Goal: Information Seeking & Learning: Learn about a topic

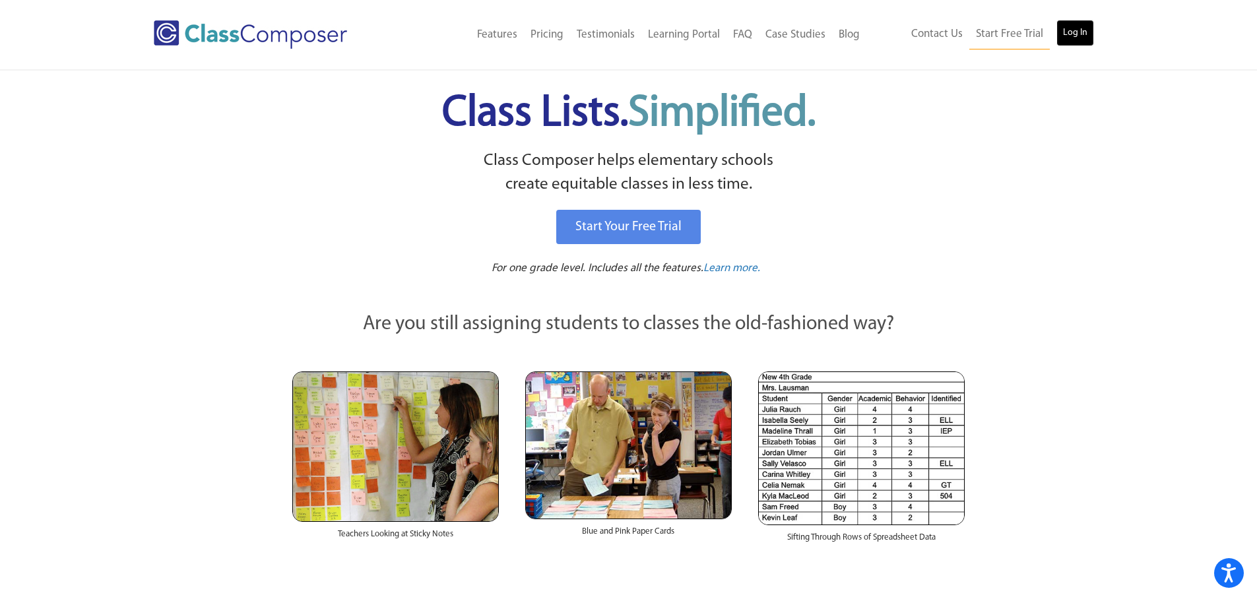
click at [1090, 37] on link "Log In" at bounding box center [1075, 33] width 38 height 26
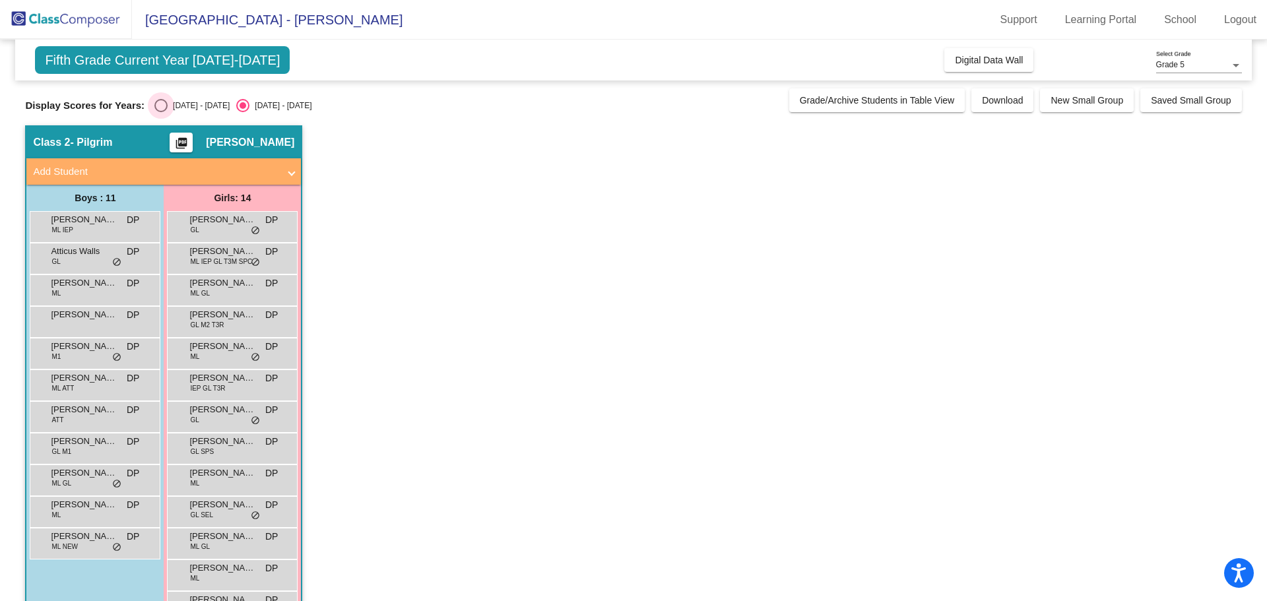
click at [157, 104] on div "Select an option" at bounding box center [160, 105] width 13 height 13
click at [160, 112] on input "[DATE] - [DATE]" at bounding box center [160, 112] width 1 height 1
radio input "true"
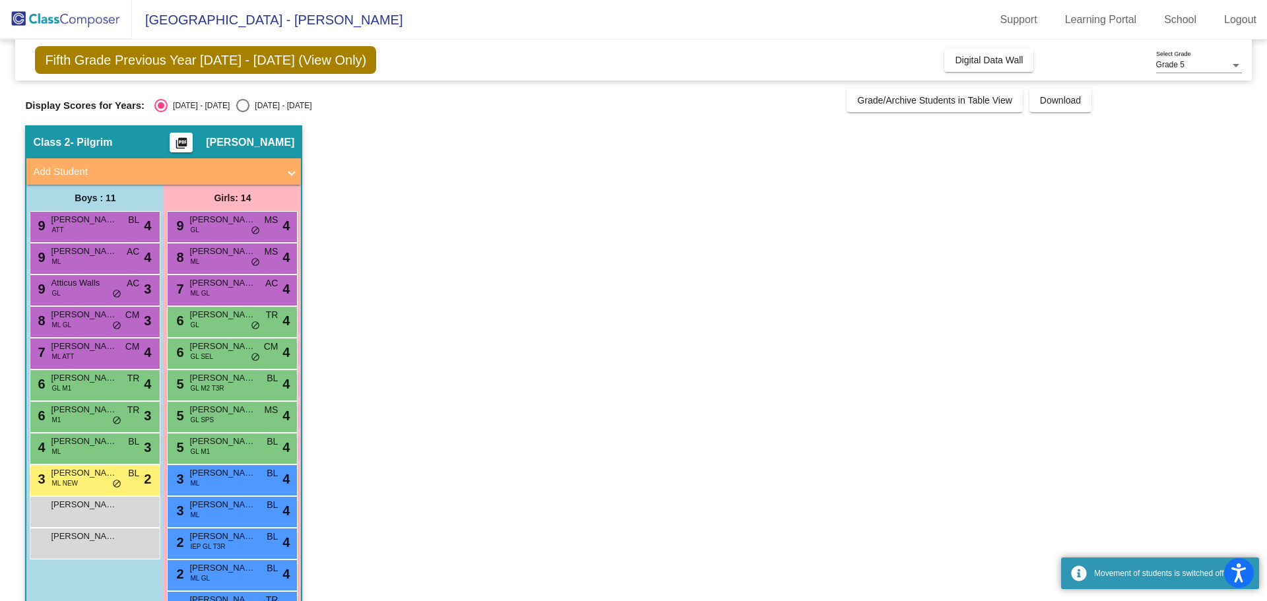
scroll to position [66, 0]
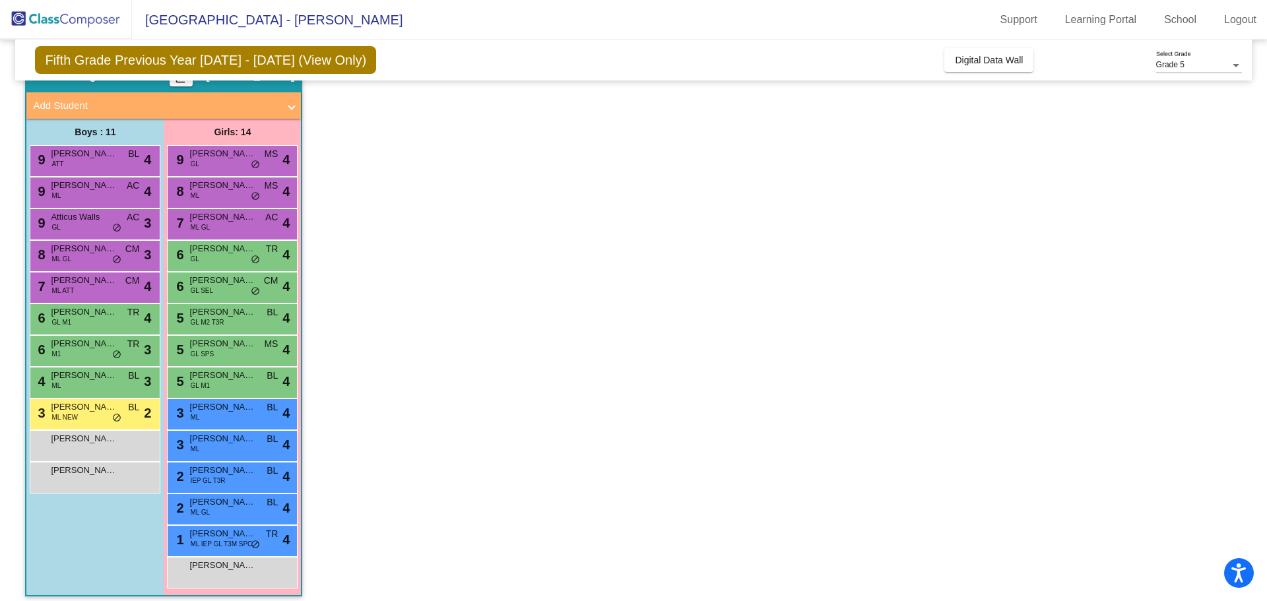
click at [72, 429] on div "3 [PERSON_NAME] ML NEW BL lock do_not_disturb_alt 2" at bounding box center [95, 414] width 131 height 32
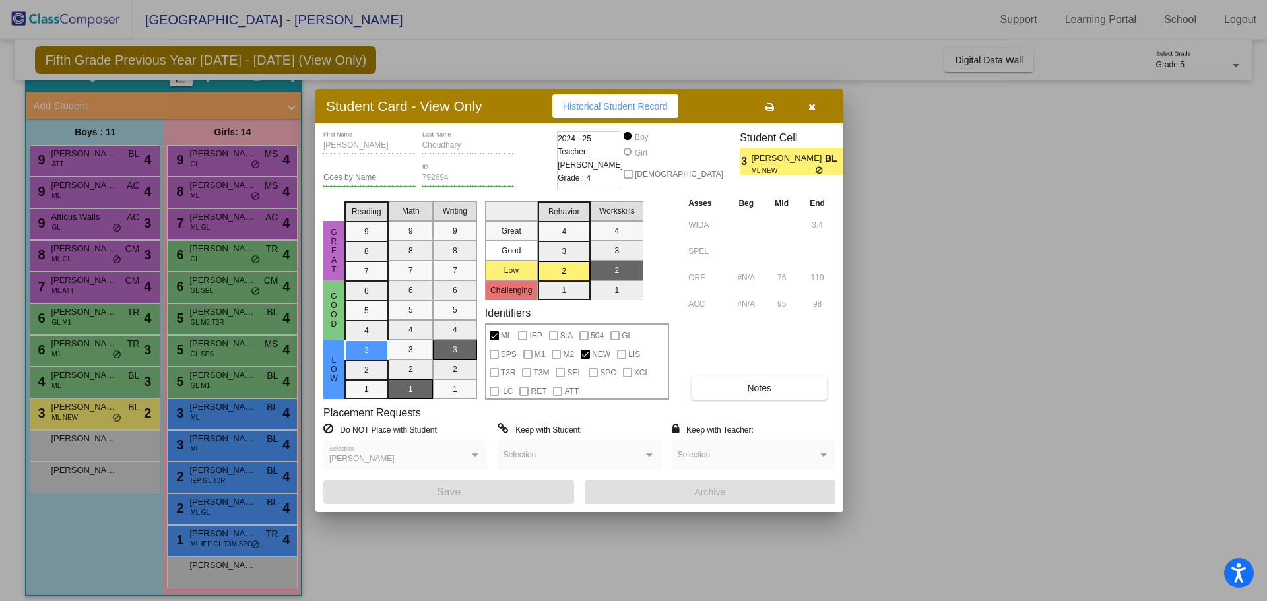
click at [113, 443] on div at bounding box center [633, 300] width 1267 height 601
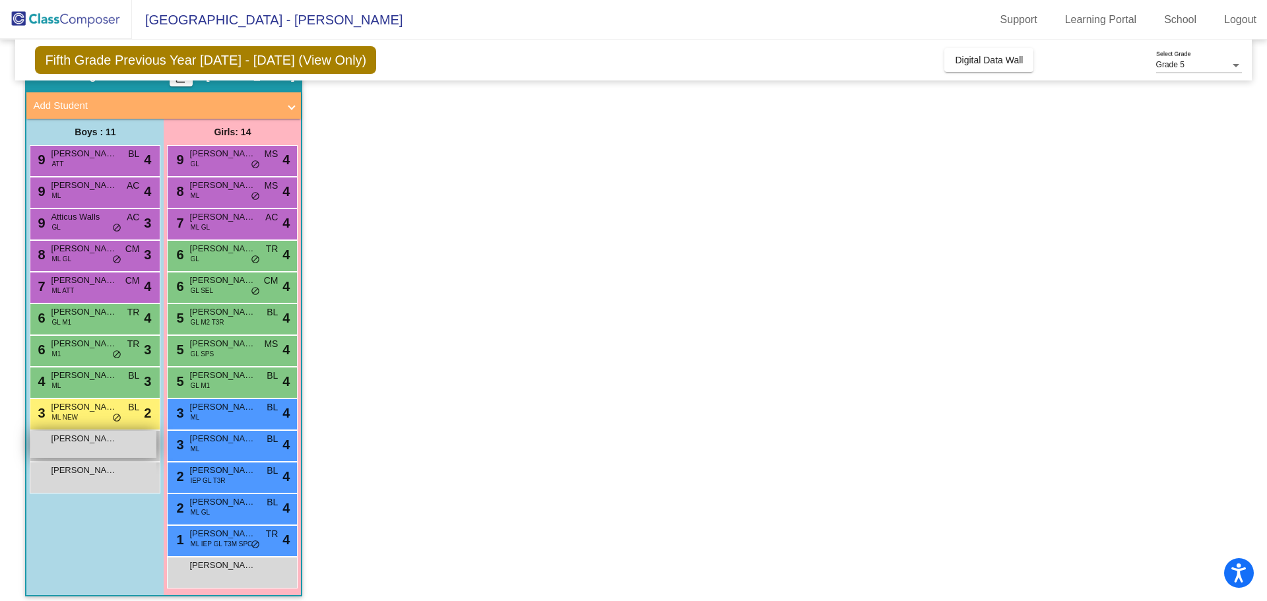
click at [69, 442] on span "[PERSON_NAME]" at bounding box center [84, 438] width 66 height 13
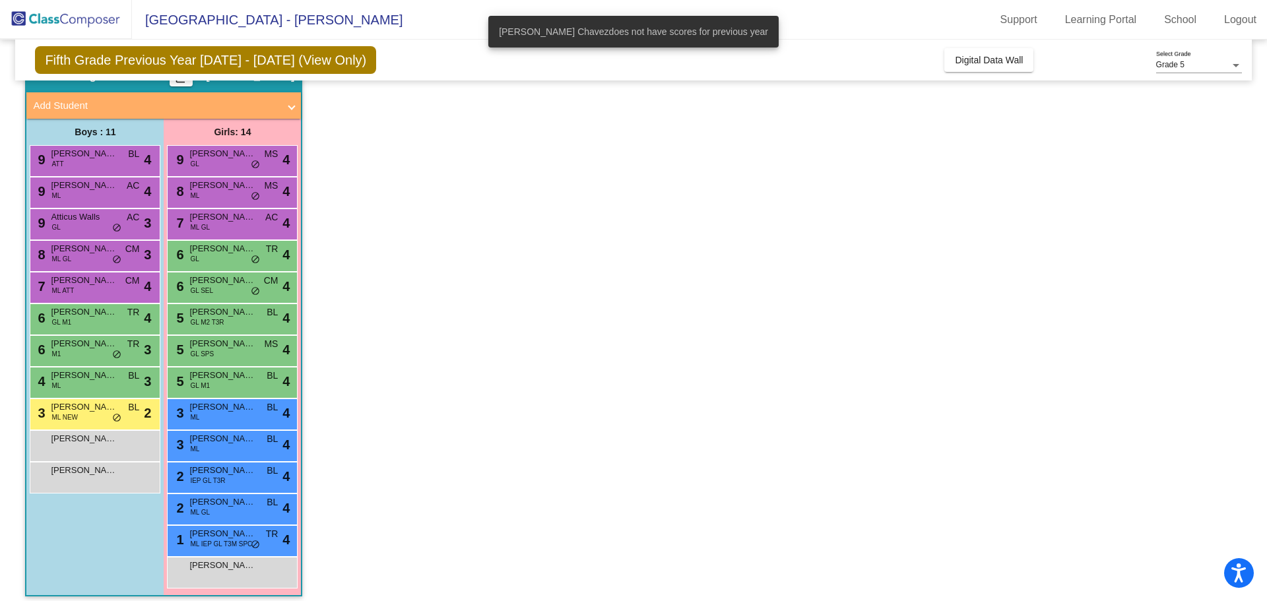
scroll to position [0, 0]
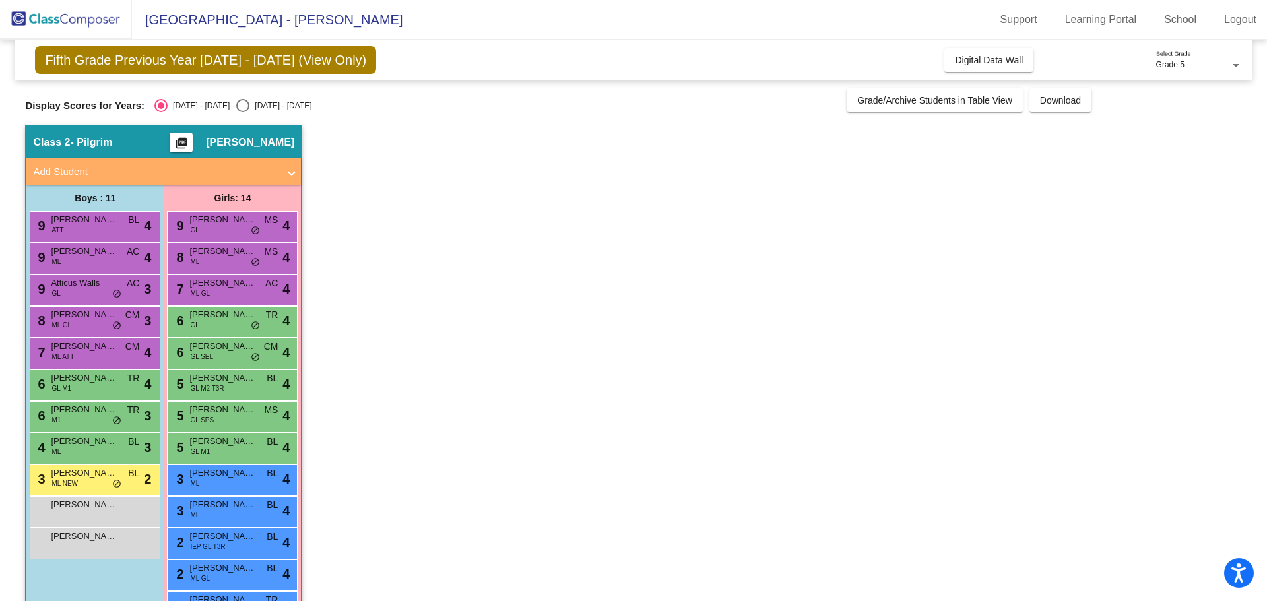
click at [245, 94] on div "Display Scores for Years: [DATE] - [DATE] [DATE] - [DATE] Grade/Archive Student…" at bounding box center [633, 100] width 1216 height 24
click at [249, 106] on div "[DATE] - [DATE]" at bounding box center [280, 106] width 62 height 12
click at [242, 112] on input "[DATE] - [DATE]" at bounding box center [242, 112] width 1 height 1
radio input "true"
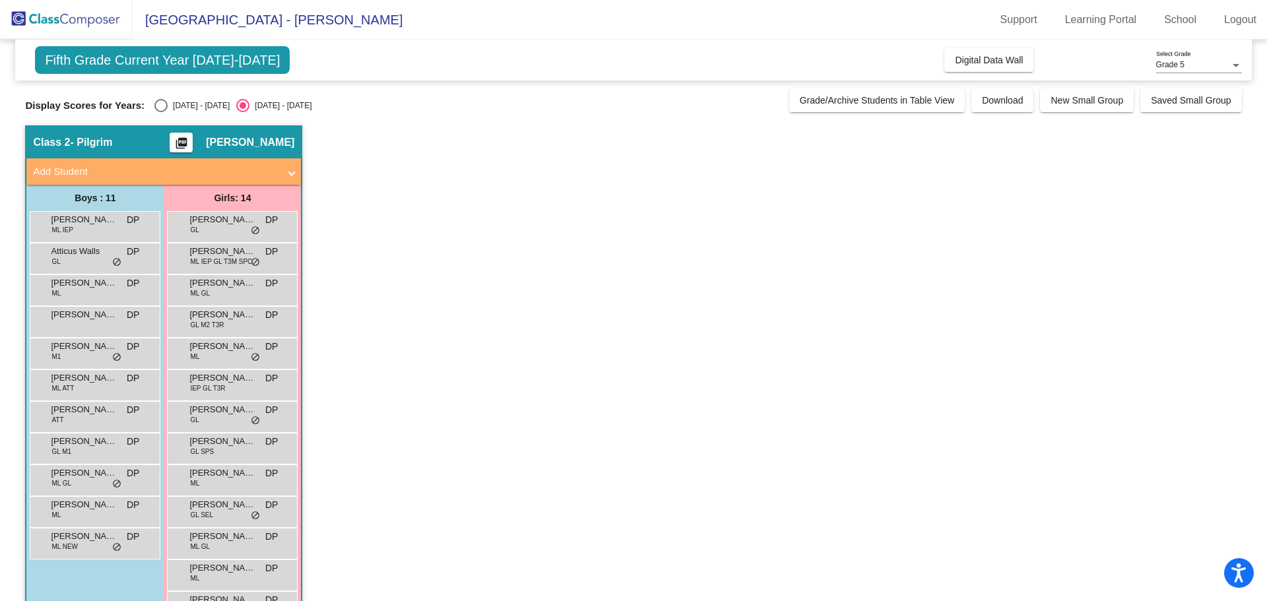
scroll to position [75, 0]
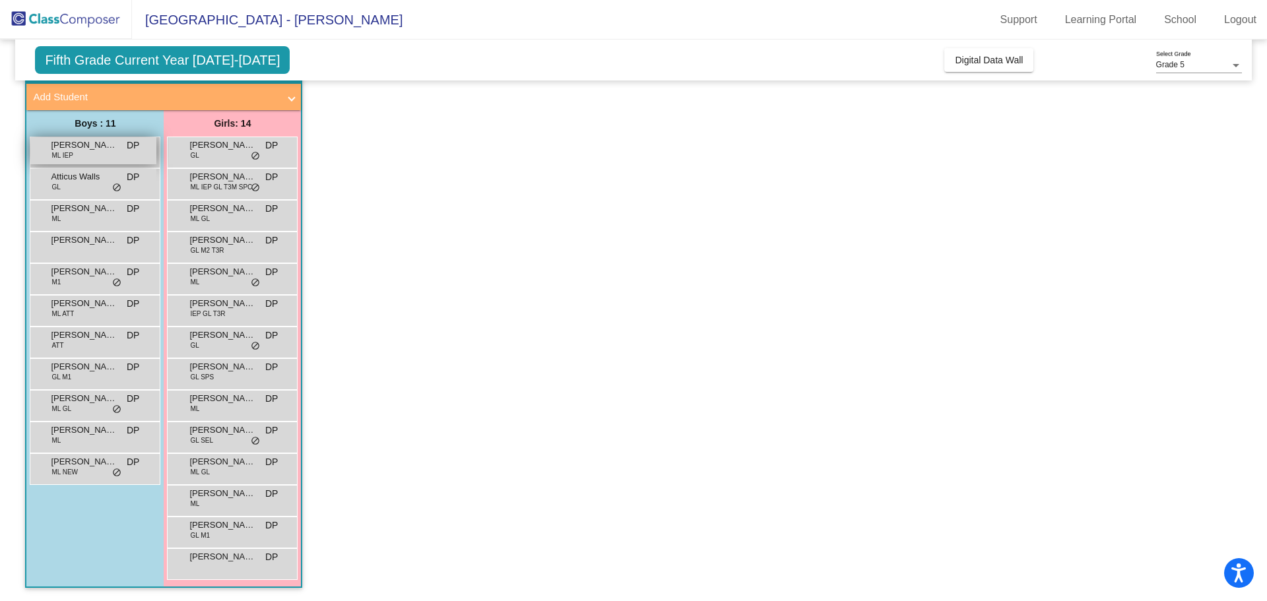
click at [97, 152] on div "[PERSON_NAME] [PERSON_NAME] IEP DP lock do_not_disturb_alt" at bounding box center [93, 150] width 126 height 27
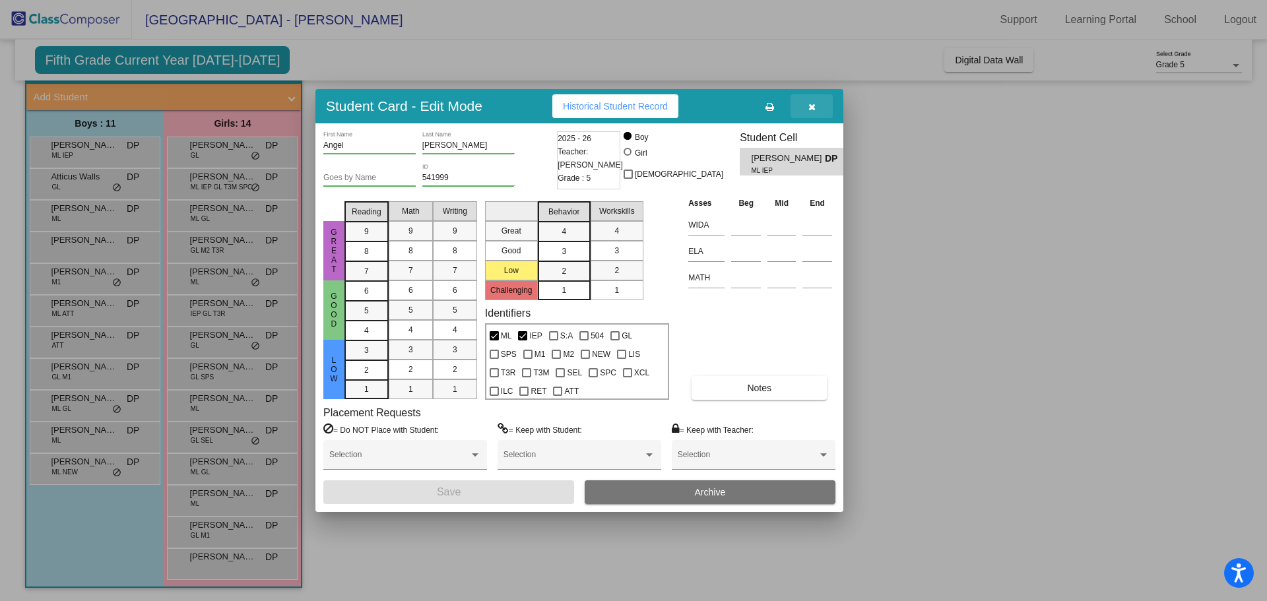
click at [808, 106] on icon "button" at bounding box center [811, 106] width 7 height 9
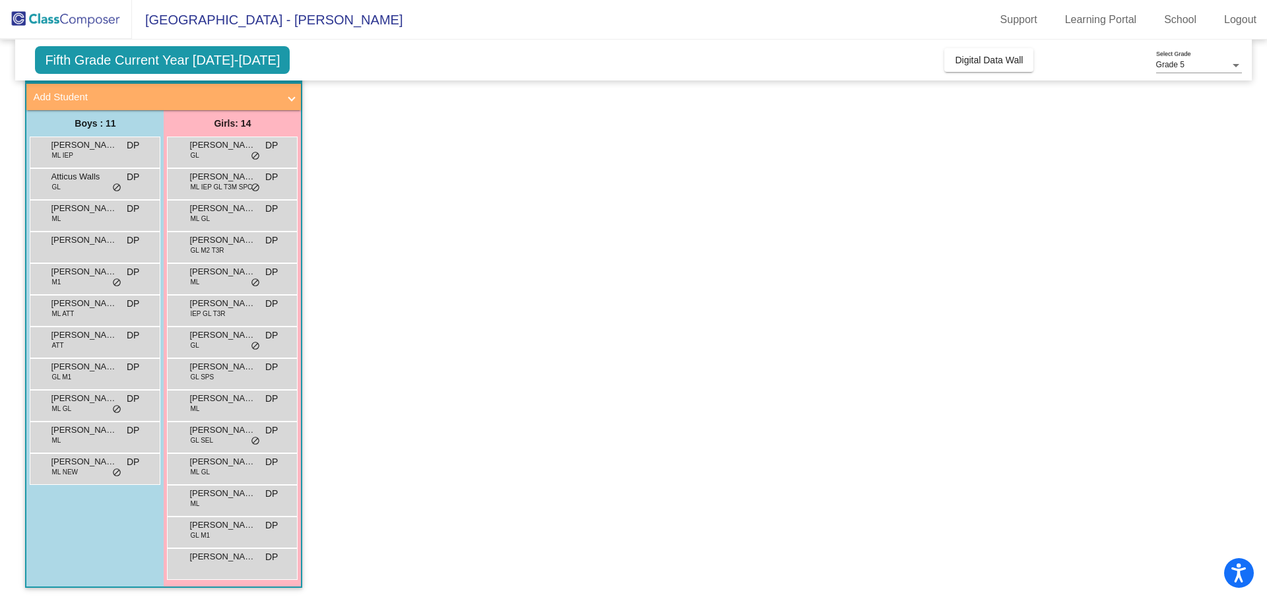
scroll to position [0, 0]
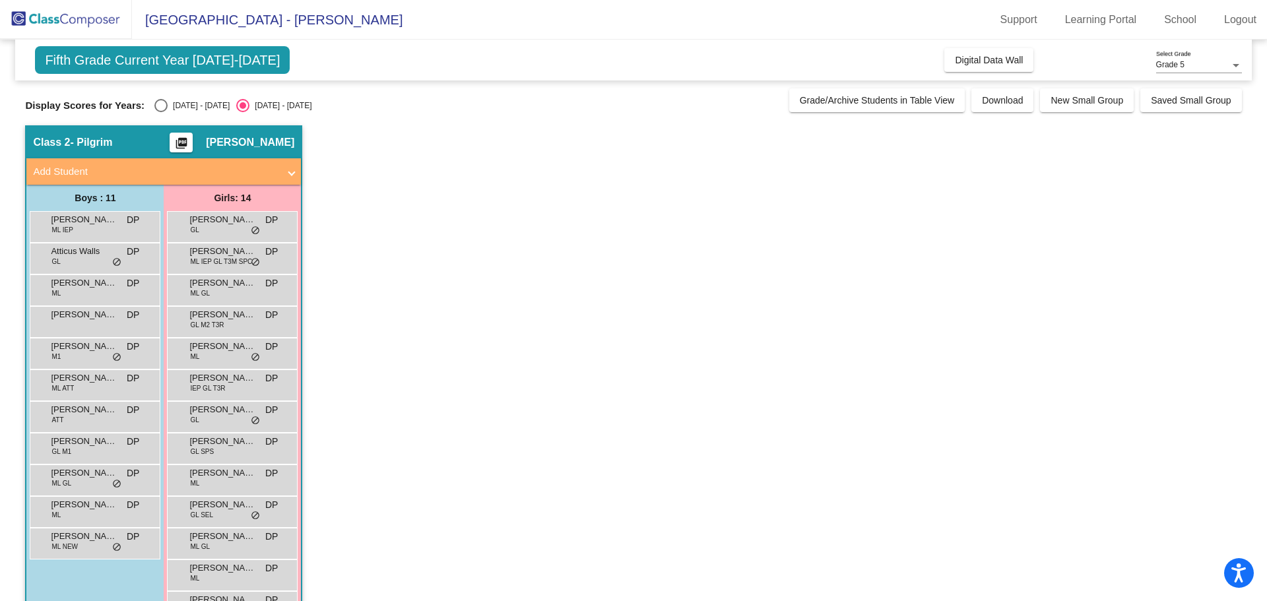
click at [150, 114] on div "Fifth Grade Current Year [DATE]-[DATE] Add, Move, or Retain Students Off On Inc…" at bounding box center [633, 358] width 1216 height 636
click at [169, 108] on div "[DATE] - [DATE]" at bounding box center [199, 106] width 62 height 12
click at [161, 112] on input "[DATE] - [DATE]" at bounding box center [160, 112] width 1 height 1
radio input "true"
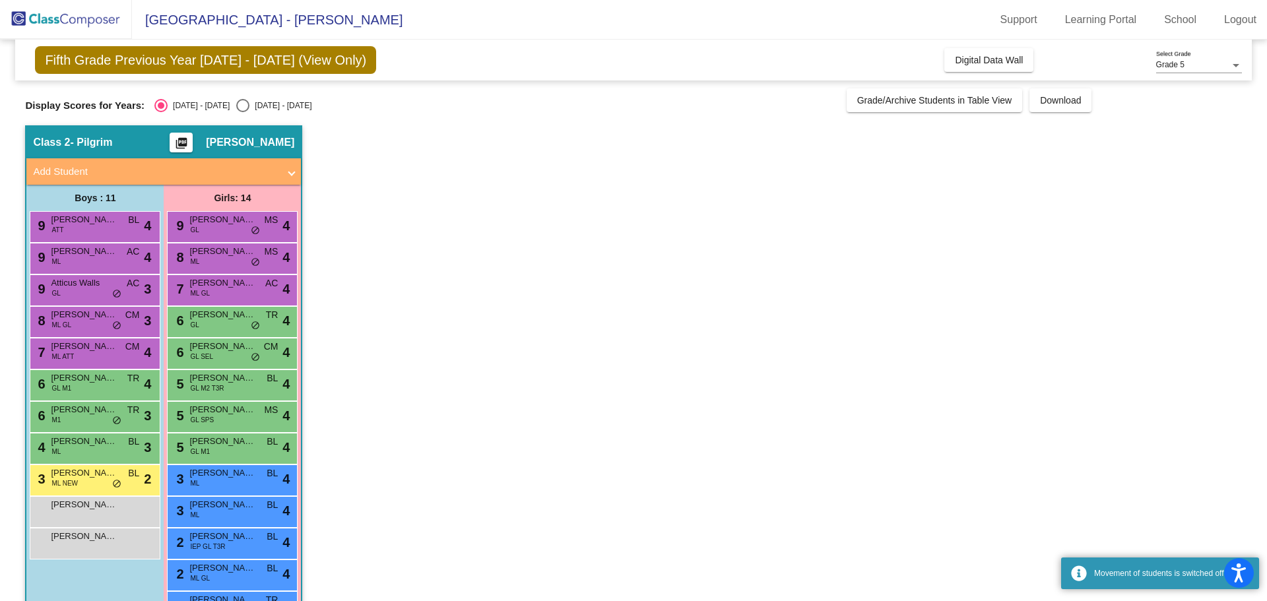
scroll to position [75, 0]
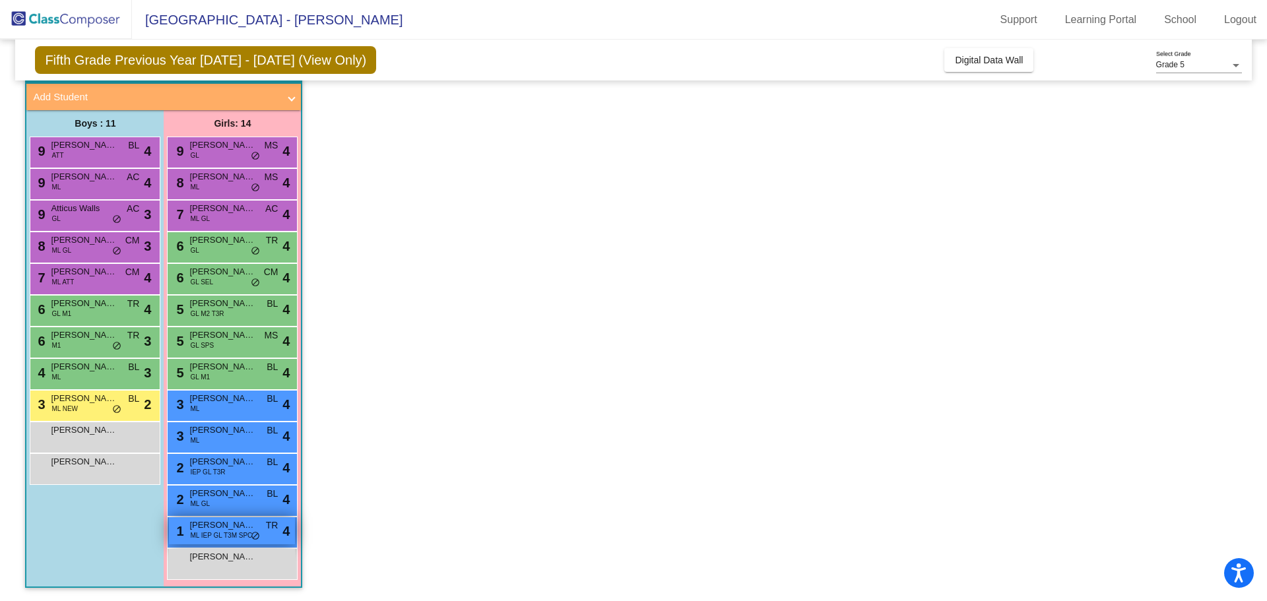
click at [244, 522] on span "[PERSON_NAME]" at bounding box center [222, 525] width 66 height 13
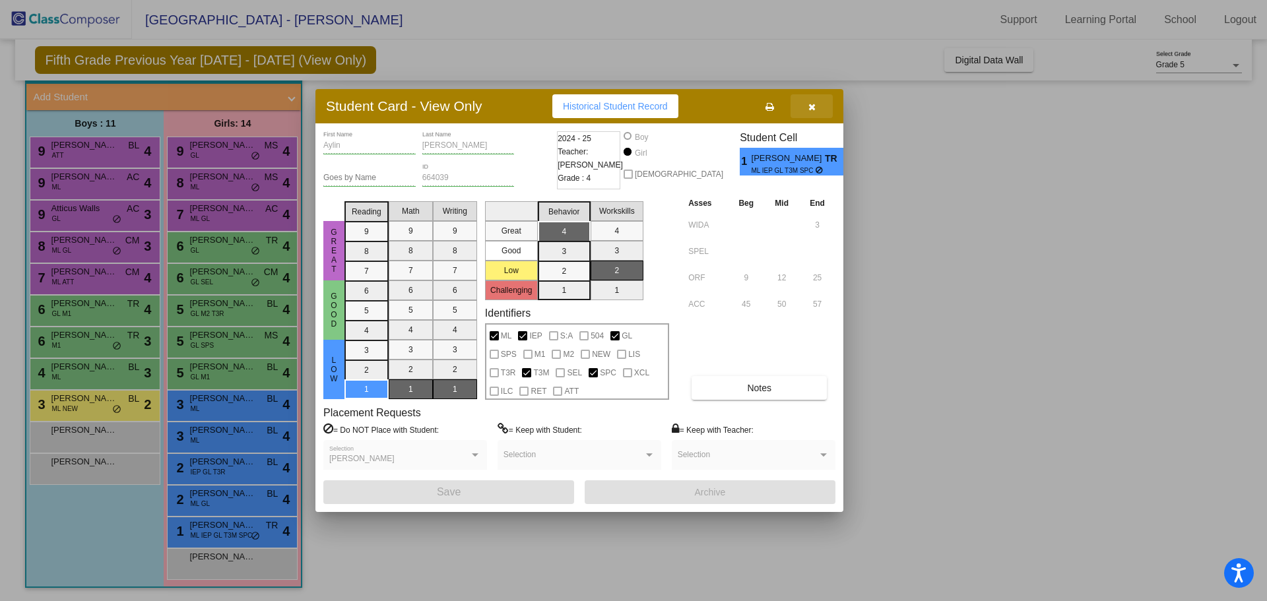
click at [822, 102] on button "button" at bounding box center [811, 106] width 42 height 24
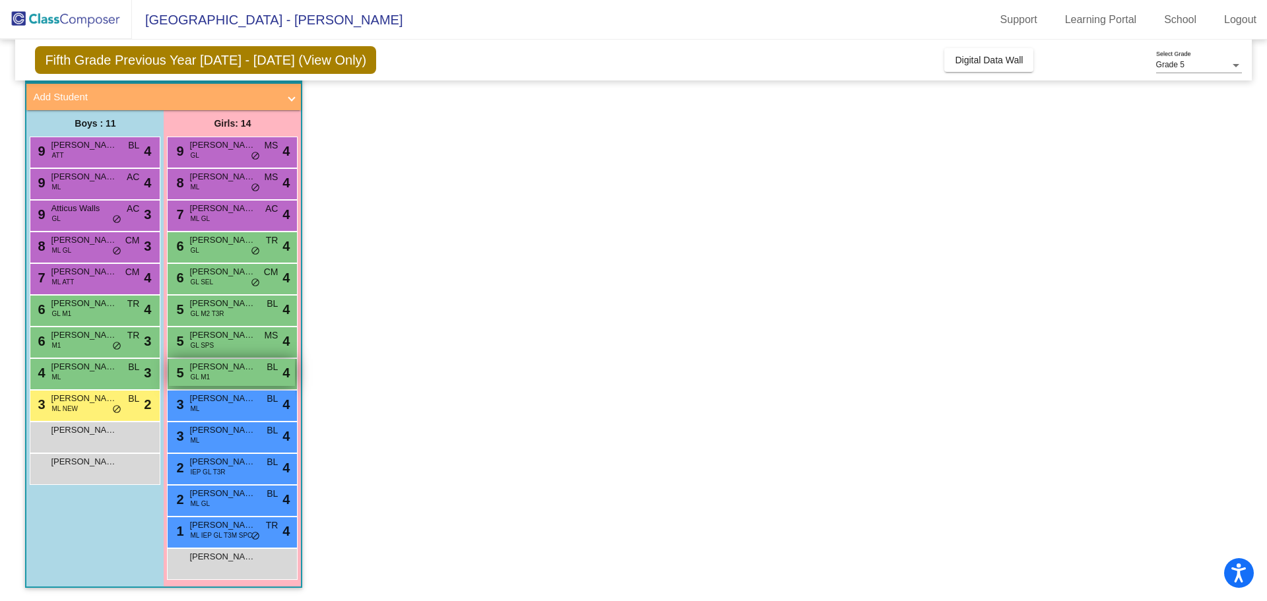
click at [261, 378] on div "5 [PERSON_NAME] M1 BL lock do_not_disturb_alt 4" at bounding box center [232, 372] width 126 height 27
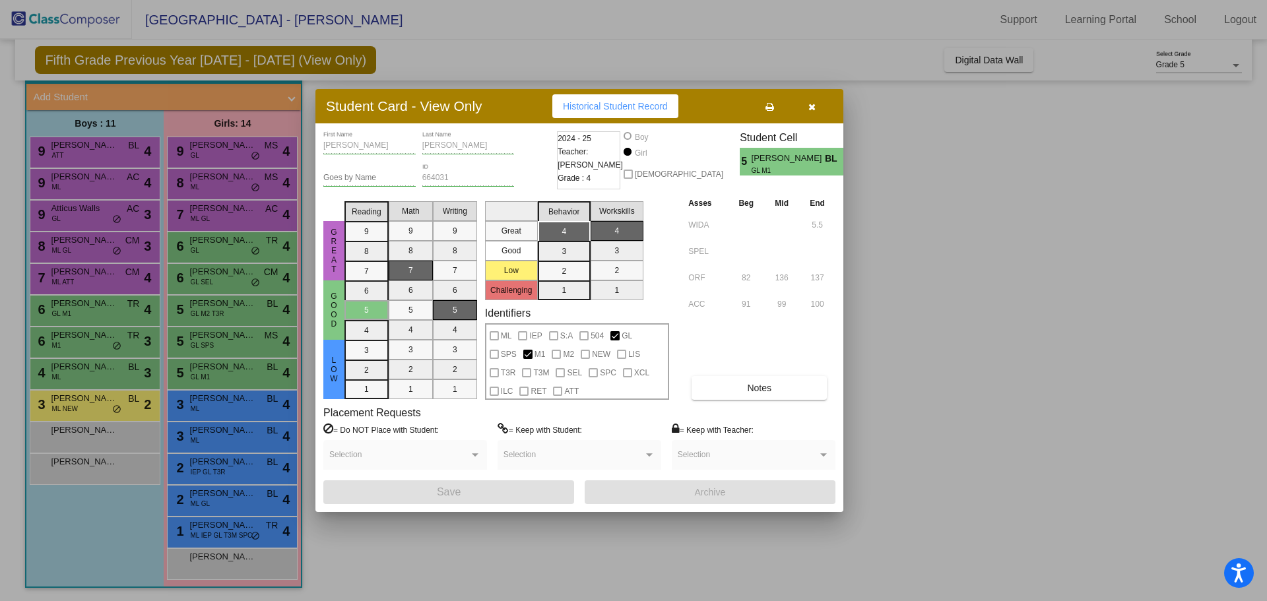
click at [823, 106] on button "button" at bounding box center [811, 106] width 42 height 24
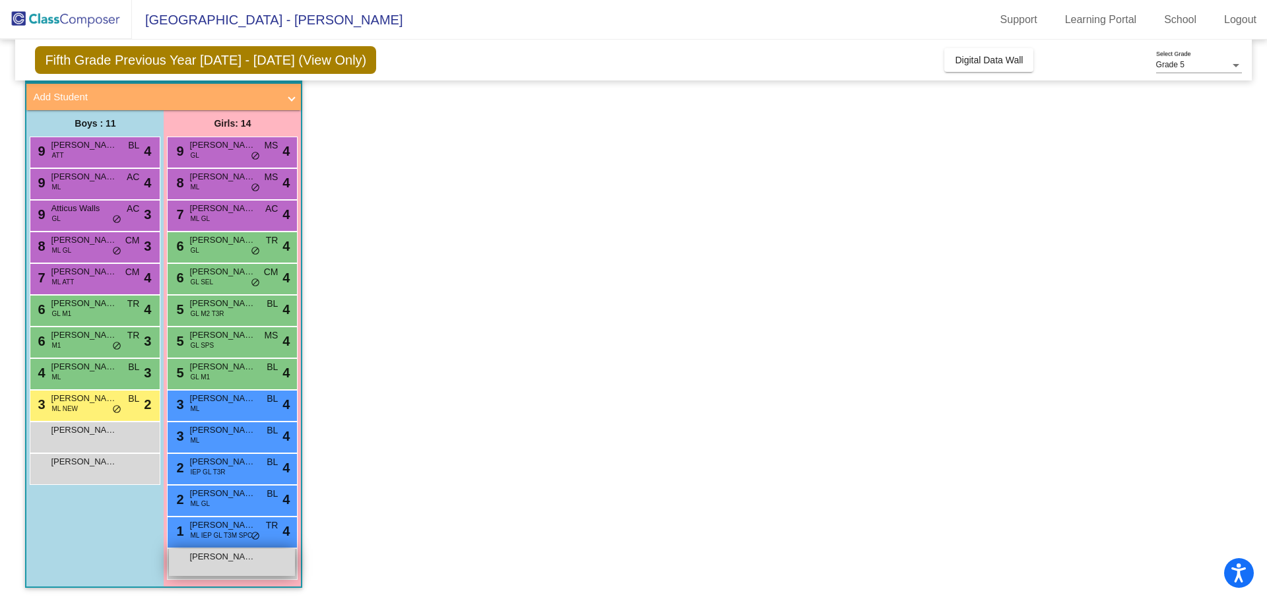
click at [223, 555] on span "[PERSON_NAME]" at bounding box center [222, 556] width 66 height 13
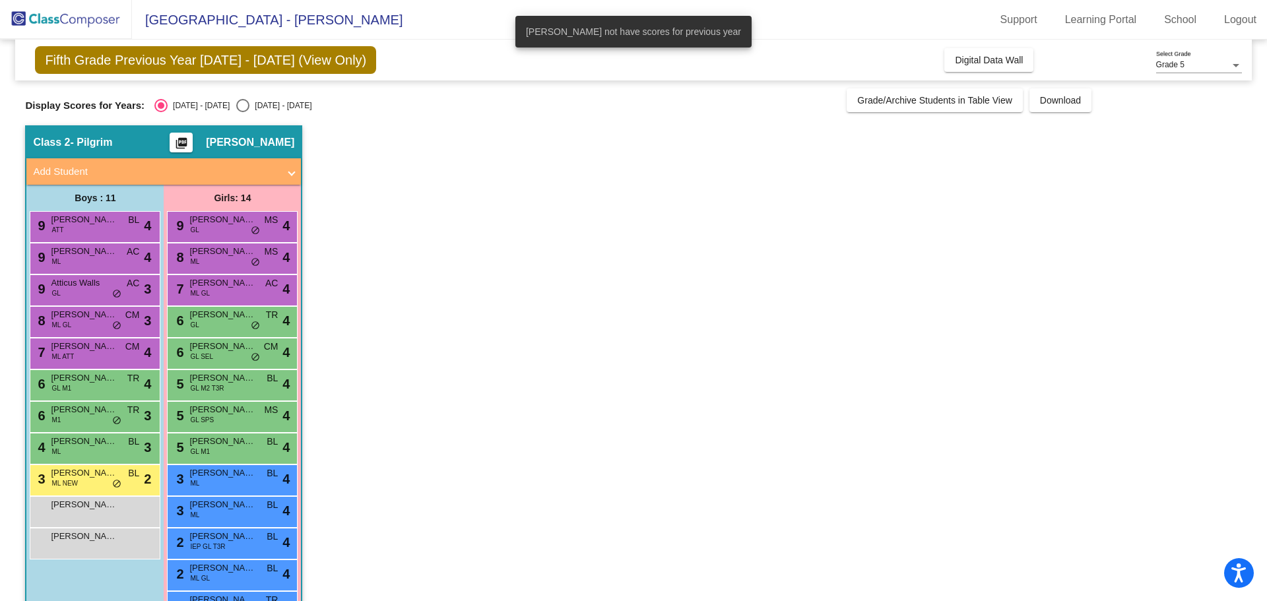
scroll to position [66, 0]
